Goal: Find contact information: Find contact information

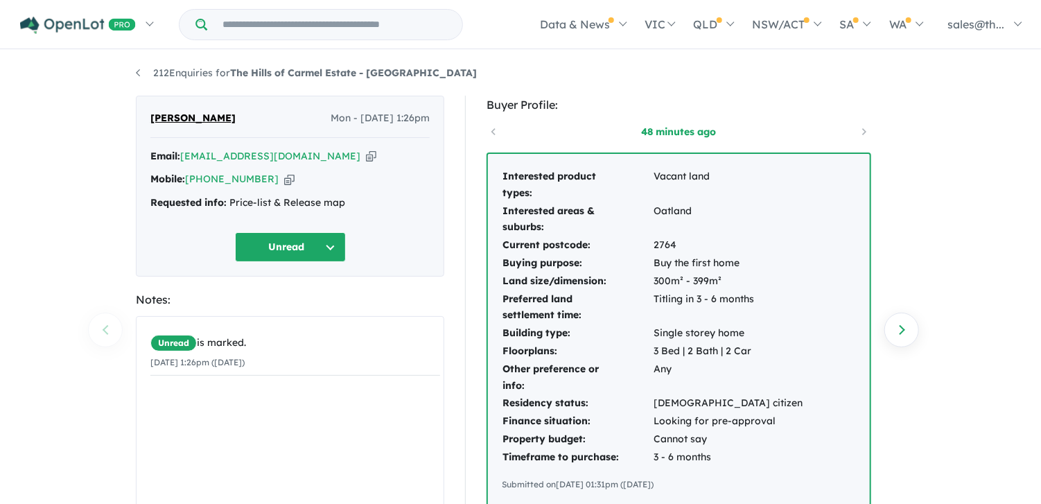
click at [284, 184] on icon "button" at bounding box center [289, 179] width 10 height 15
click at [366, 159] on icon "button" at bounding box center [371, 156] width 10 height 15
drag, startPoint x: 210, startPoint y: 118, endPoint x: 151, endPoint y: 116, distance: 59.0
click at [151, 116] on div "[PERSON_NAME] Mon - [DATE] 1:26pm" at bounding box center [289, 124] width 279 height 28
copy span "[PERSON_NAME]"
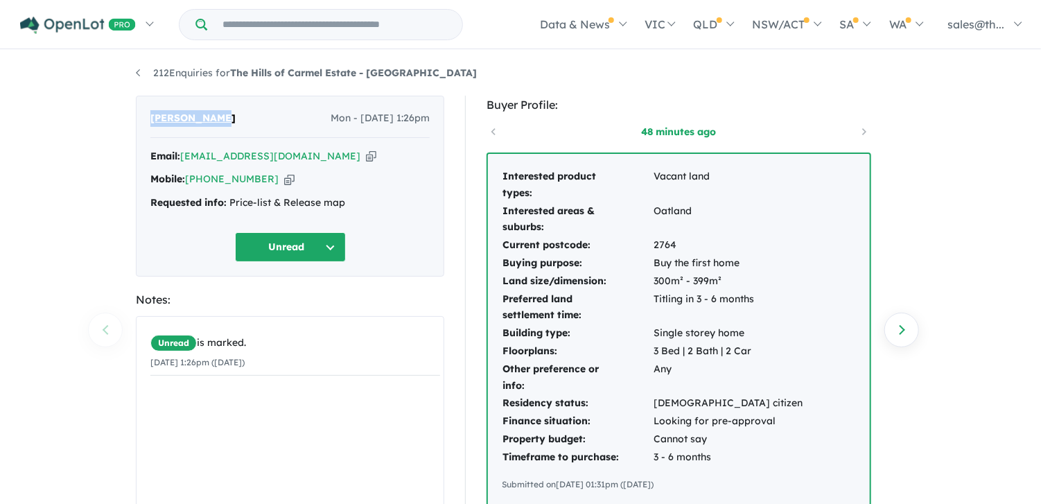
click at [284, 178] on icon "button" at bounding box center [289, 179] width 10 height 15
copy span "[PERSON_NAME]"
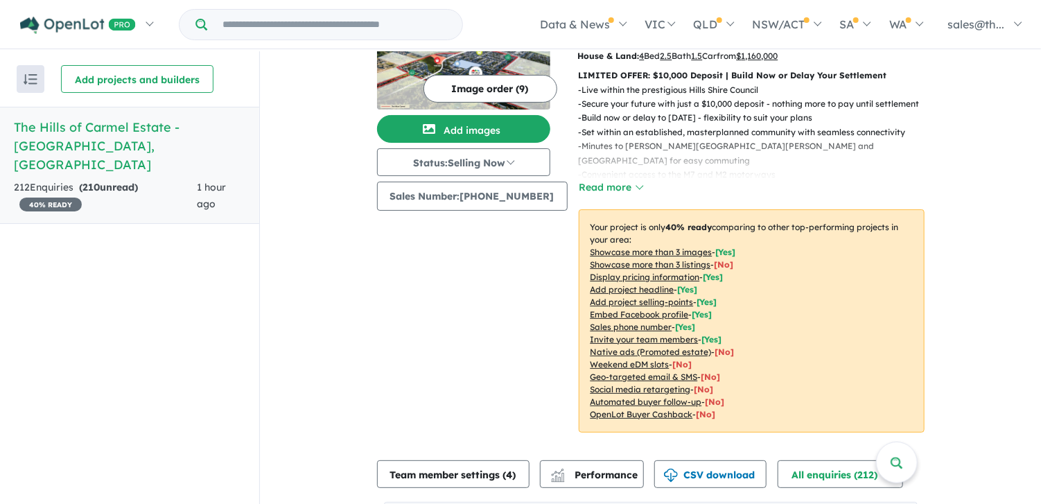
scroll to position [88, 0]
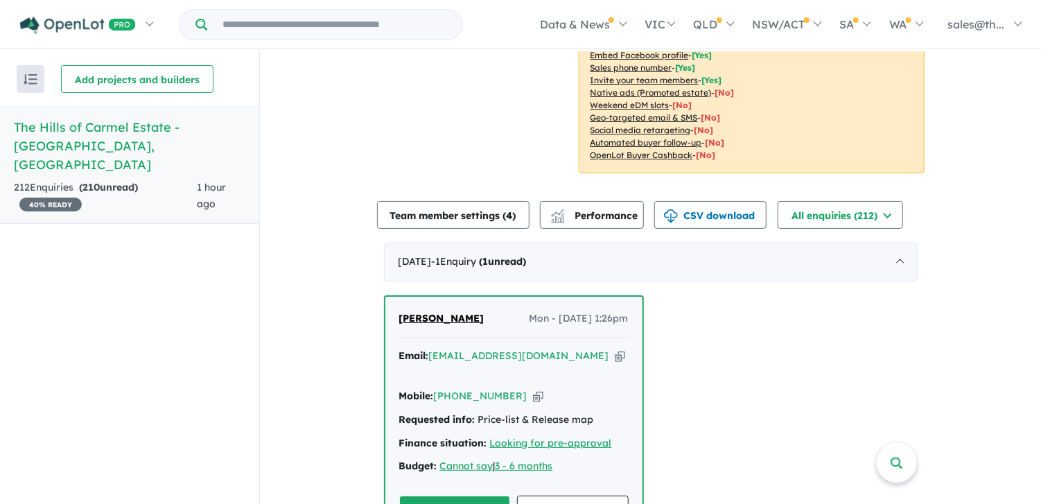
scroll to position [485, 0]
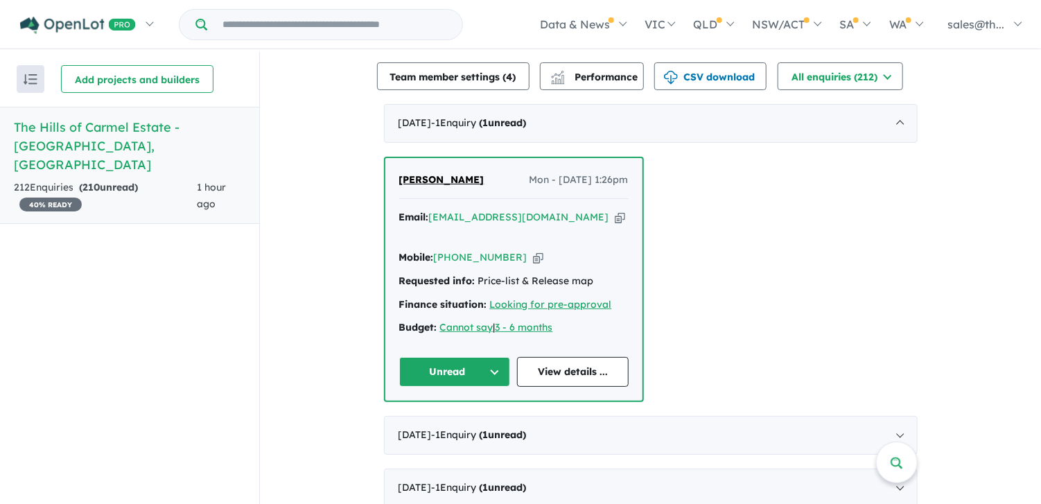
click at [533, 250] on icon "button" at bounding box center [538, 257] width 10 height 15
drag, startPoint x: 457, startPoint y: 173, endPoint x: 394, endPoint y: 175, distance: 63.1
click at [394, 175] on div "Noell Villar Mon - 22/09/2025, 1:26pm Email: nvill45@yahoo.com Copied! Mobile: …" at bounding box center [513, 279] width 257 height 243
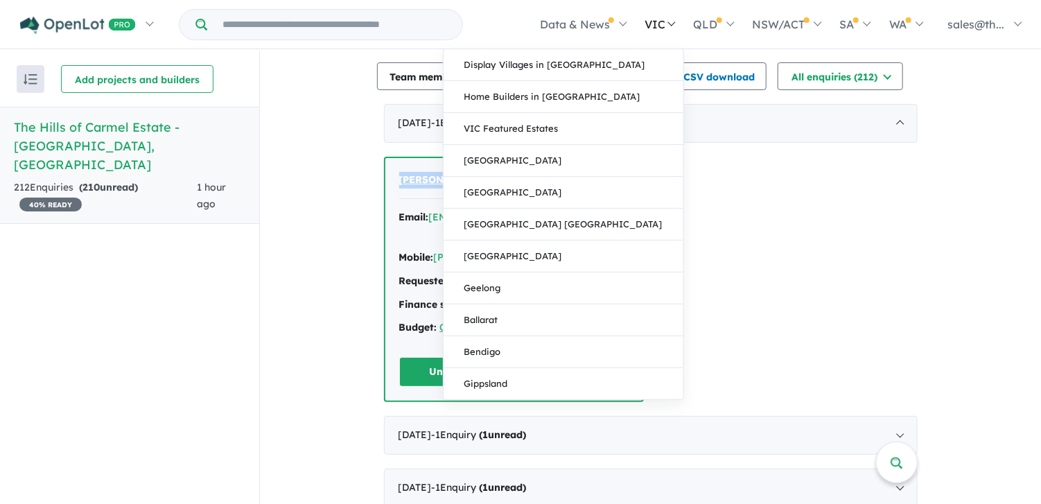
copy span "[PERSON_NAME]"
